Goal: Navigation & Orientation: Find specific page/section

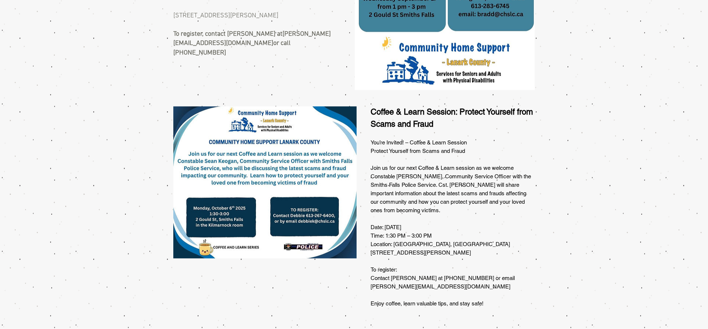
scroll to position [301, 0]
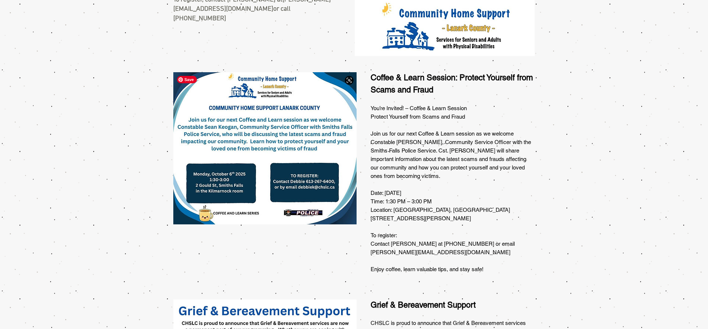
click at [301, 187] on img at bounding box center [264, 148] width 183 height 152
click at [299, 188] on img at bounding box center [264, 148] width 183 height 152
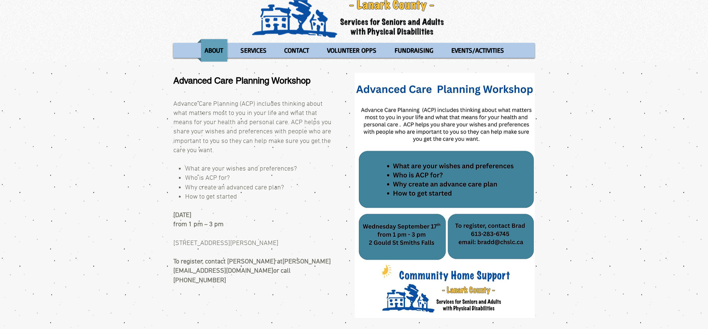
scroll to position [0, 0]
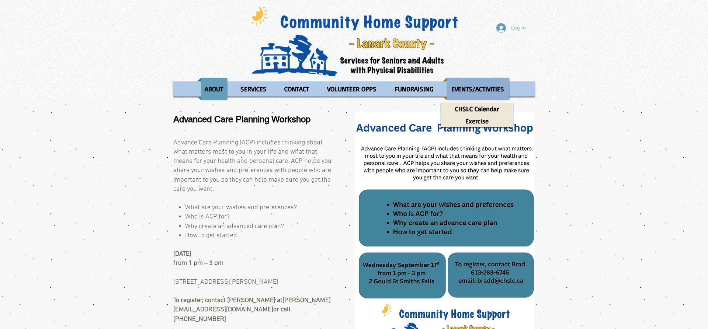
click at [466, 88] on p "EVENTS/ACTIVITIES" at bounding box center [477, 89] width 59 height 22
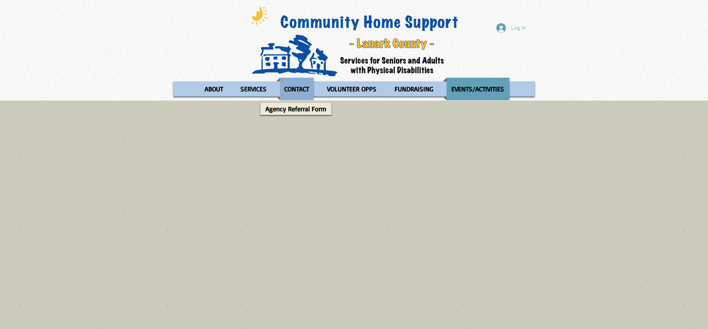
click at [303, 88] on p "CONTACT" at bounding box center [296, 89] width 31 height 22
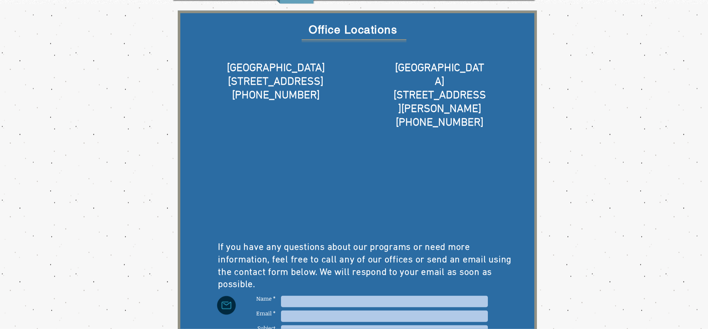
scroll to position [69, 0]
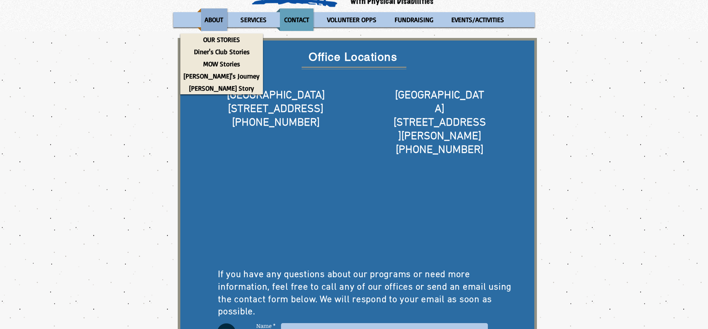
click at [212, 21] on p "ABOUT" at bounding box center [213, 19] width 25 height 22
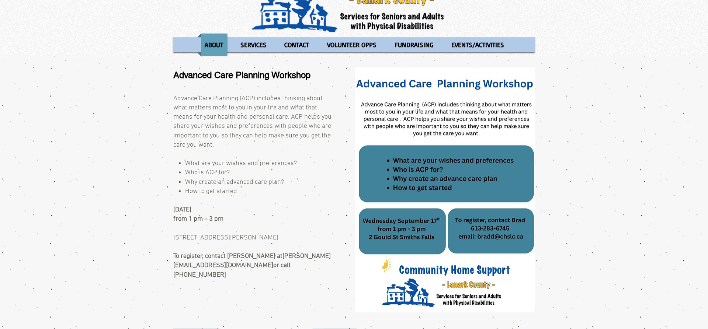
scroll to position [12, 0]
